Goal: Navigation & Orientation: Understand site structure

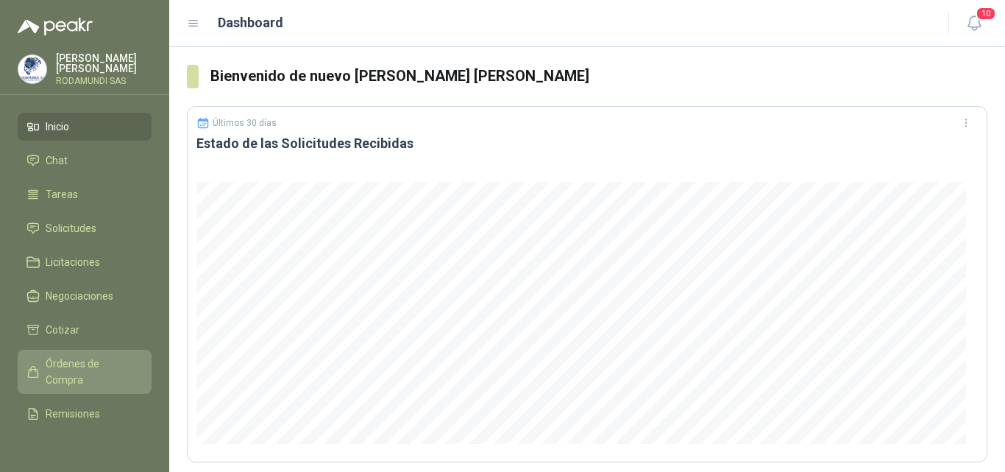
click at [67, 371] on span "Órdenes de Compra" at bounding box center [92, 371] width 92 height 32
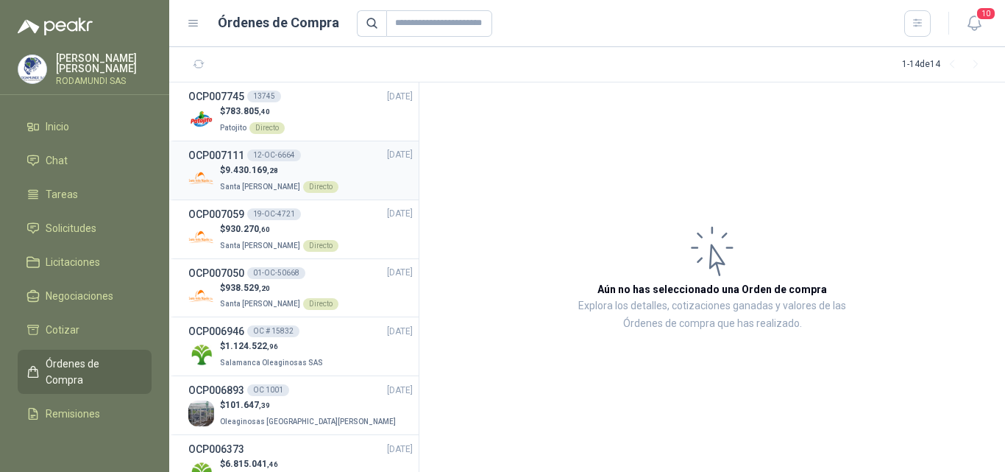
click at [265, 179] on p "Santa [PERSON_NAME] Directo" at bounding box center [279, 185] width 118 height 16
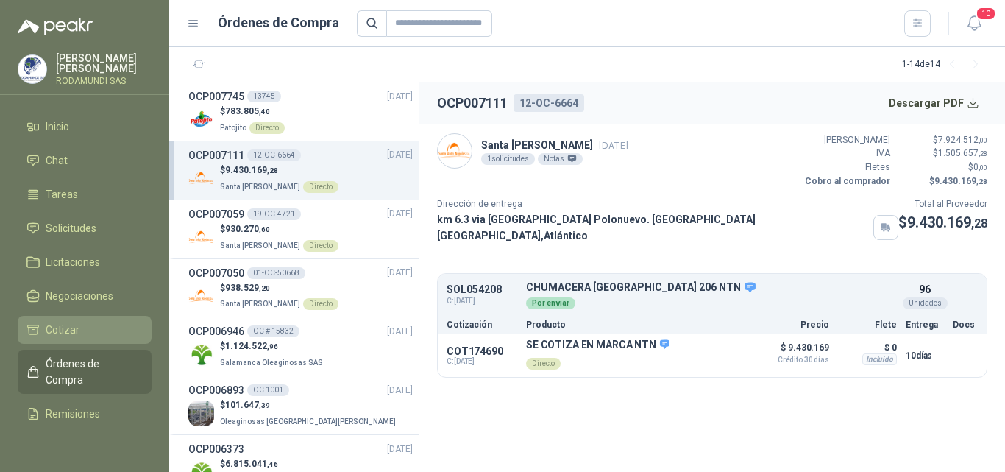
click at [74, 322] on span "Cotizar" at bounding box center [63, 329] width 34 height 16
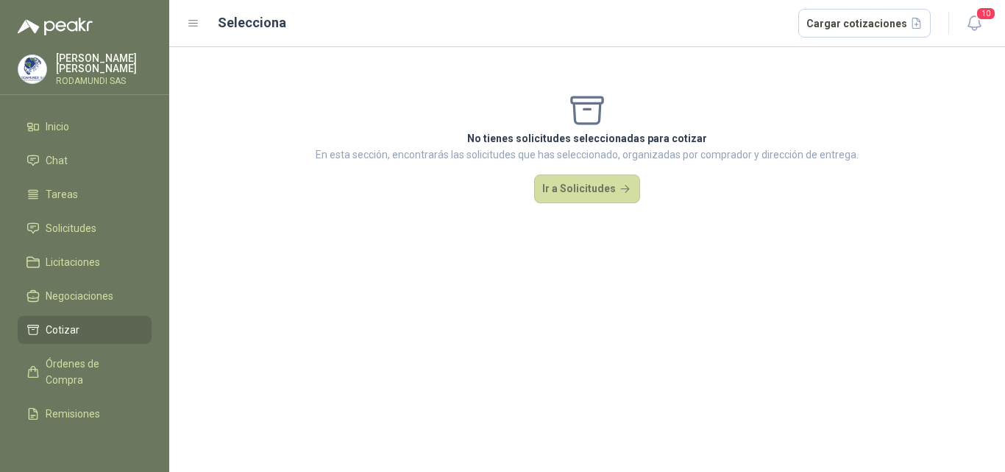
click at [82, 213] on ul "Inicio Chat Tareas Solicitudes Licitaciones Negociaciones Cotizar Órdenes de Co…" at bounding box center [84, 275] width 169 height 324
click at [79, 222] on span "Solicitudes" at bounding box center [71, 228] width 51 height 16
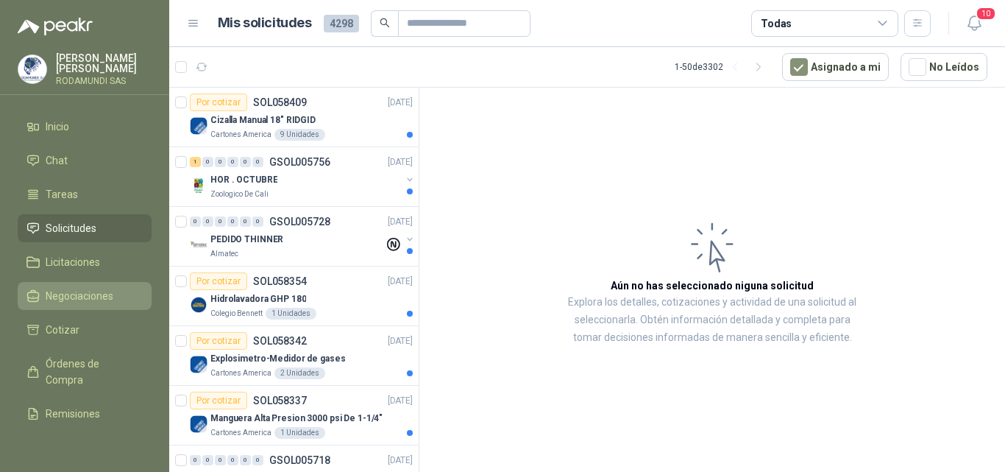
click at [84, 288] on span "Negociaciones" at bounding box center [80, 296] width 68 height 16
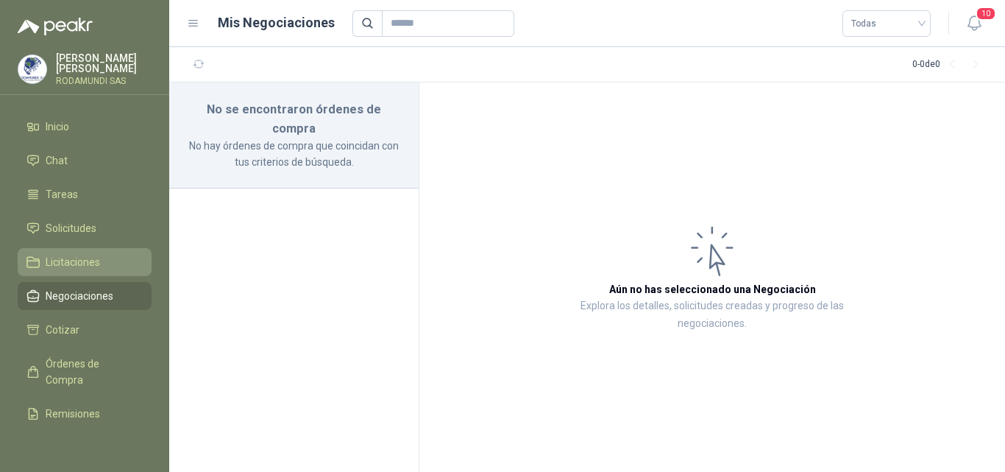
click at [93, 270] on link "Licitaciones" at bounding box center [85, 262] width 134 height 28
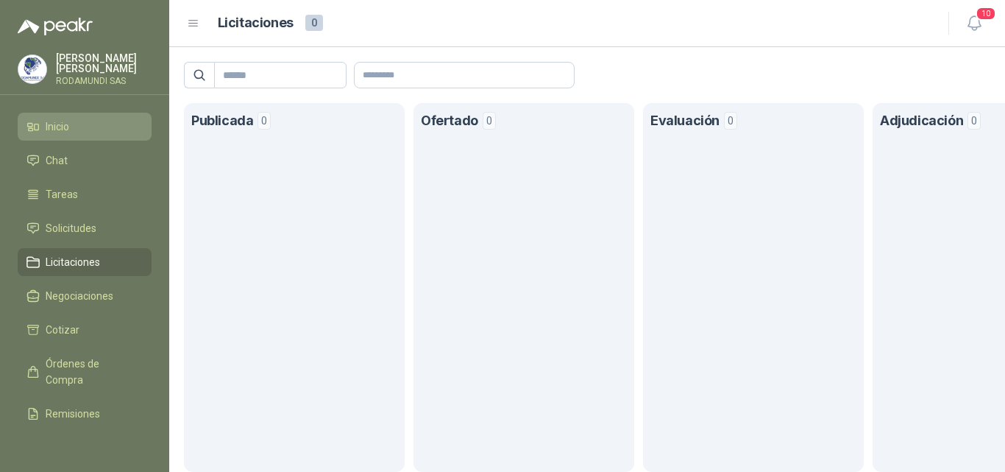
click at [90, 127] on li "Inicio" at bounding box center [84, 126] width 116 height 16
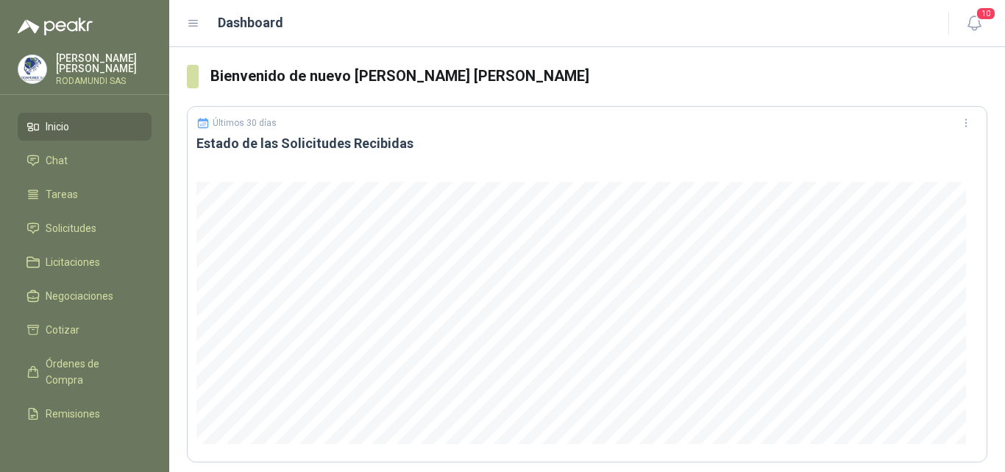
click at [85, 129] on li "Inicio" at bounding box center [84, 126] width 116 height 16
